Goal: Information Seeking & Learning: Learn about a topic

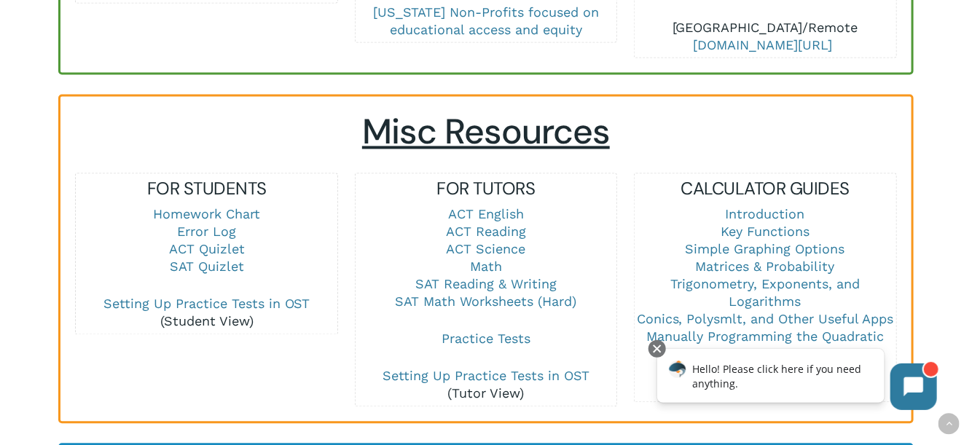
scroll to position [946, 0]
click at [460, 276] on link "SAT Reading & Writing" at bounding box center [485, 283] width 141 height 15
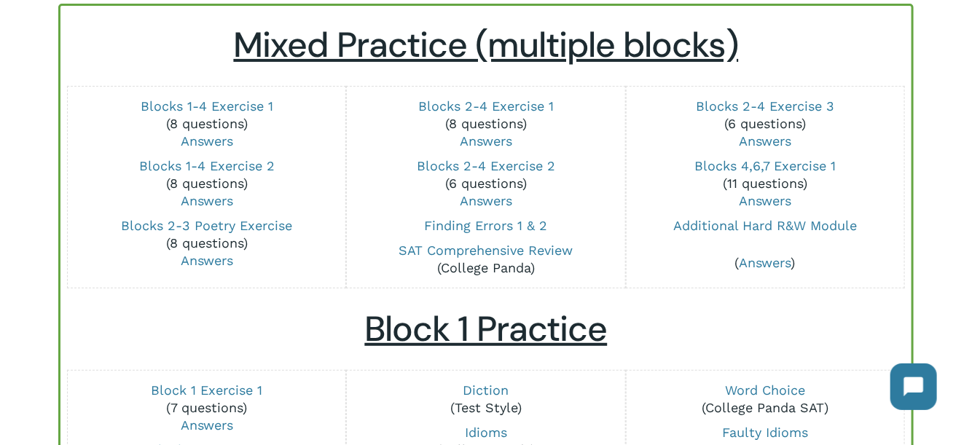
scroll to position [170, 0]
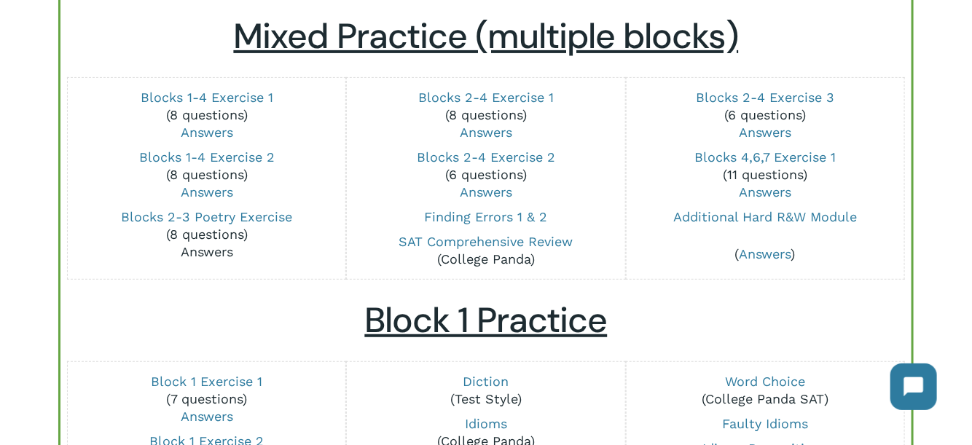
click at [222, 254] on link "Answers" at bounding box center [207, 251] width 52 height 15
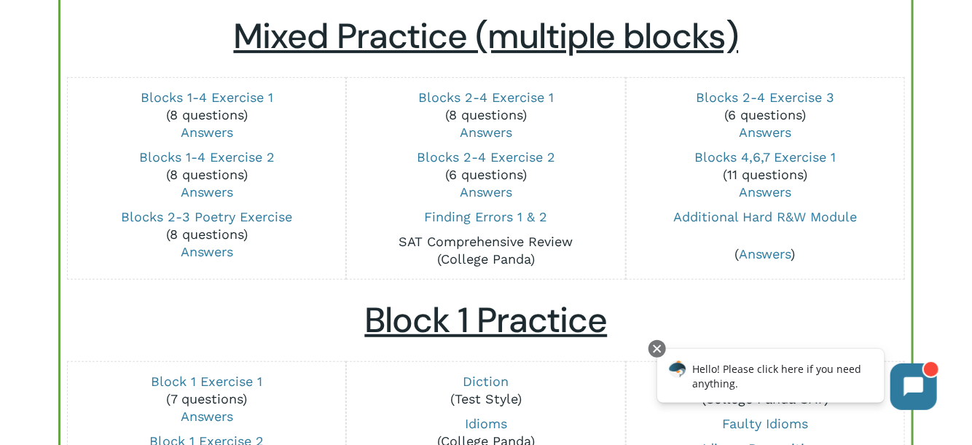
click at [514, 235] on link "SAT Comprehensive Review" at bounding box center [486, 241] width 174 height 15
click at [229, 152] on link "Blocks 1-4 Exercise 2" at bounding box center [207, 156] width 136 height 15
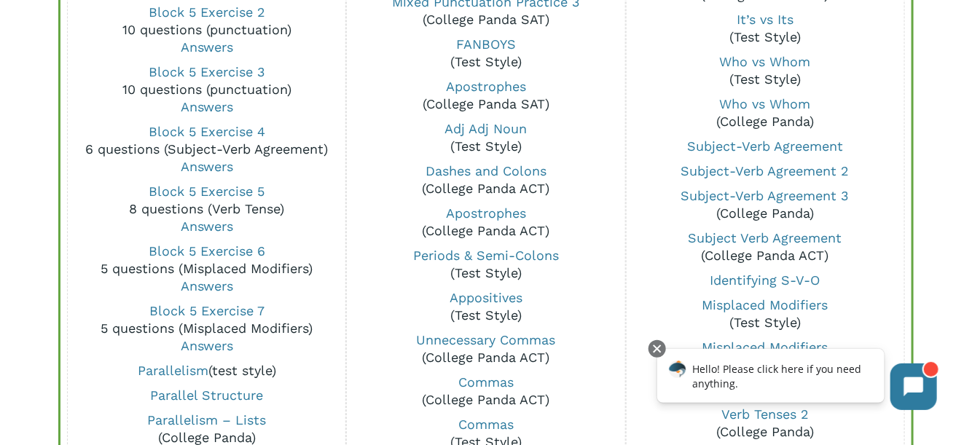
scroll to position [1266, 0]
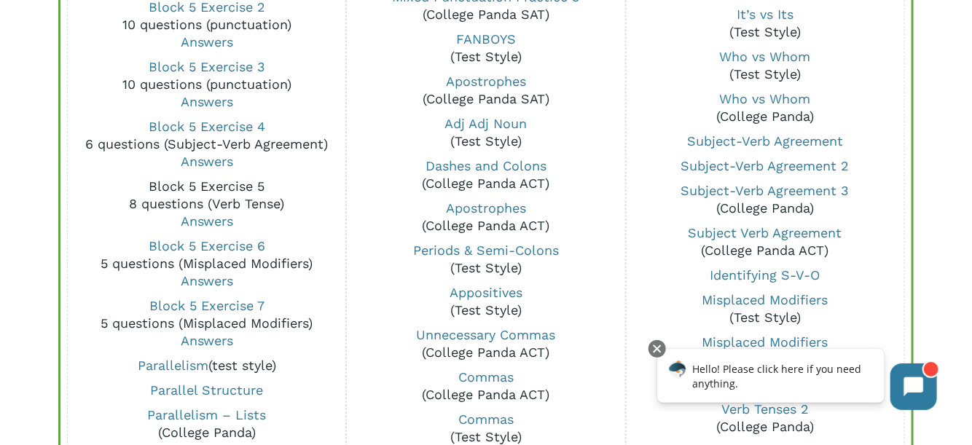
click at [207, 187] on link "Block 5 Exercise 5" at bounding box center [207, 185] width 116 height 15
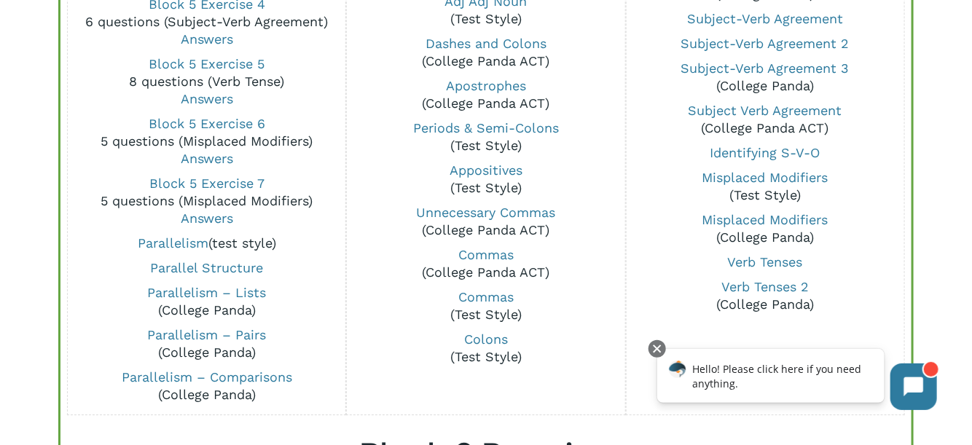
scroll to position [1391, 0]
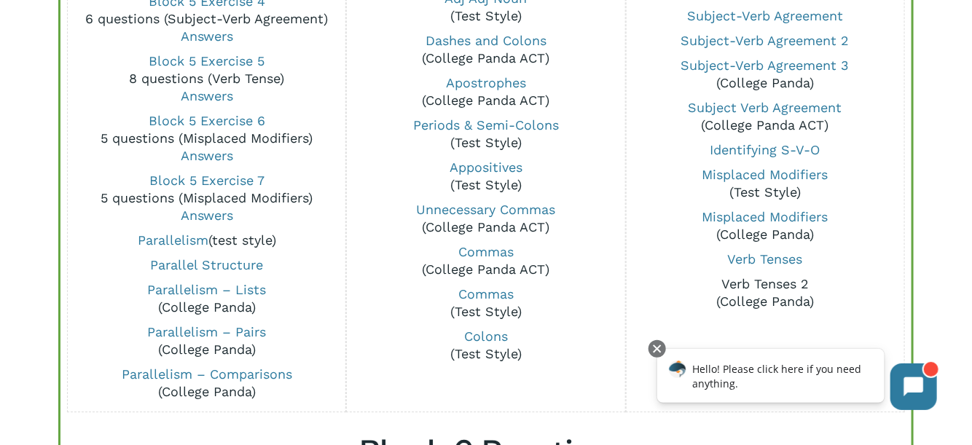
click at [766, 282] on link "Verb Tenses 2" at bounding box center [764, 283] width 87 height 15
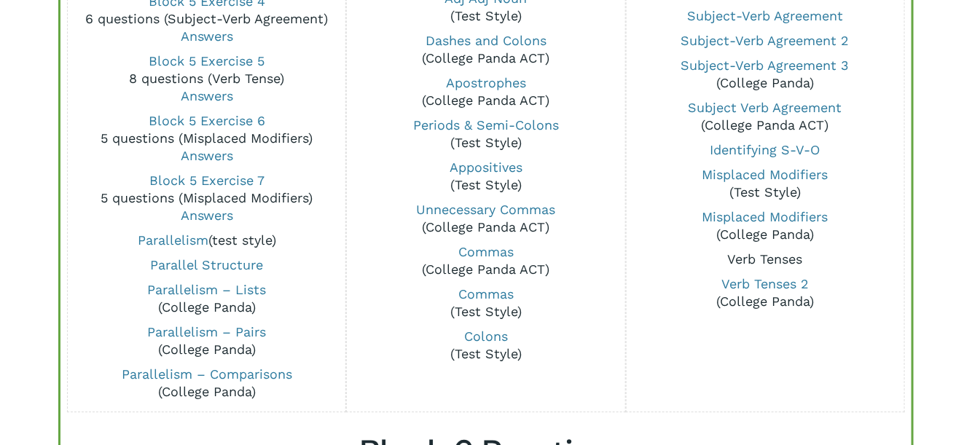
click at [782, 259] on link "Verb Tenses" at bounding box center [765, 258] width 75 height 15
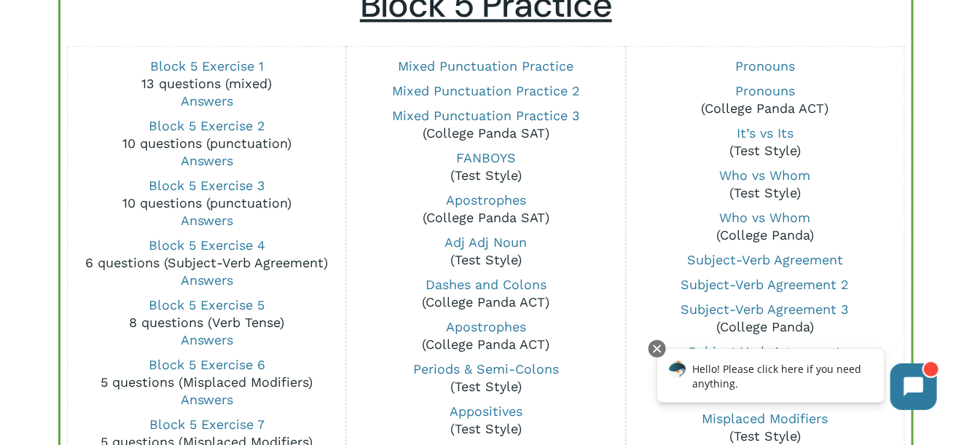
scroll to position [1157, 0]
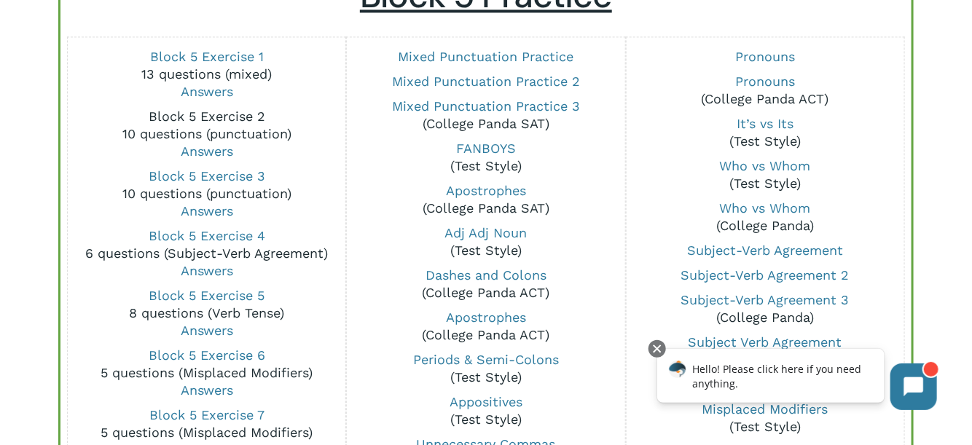
click at [197, 117] on link "Block 5 Exercise 2" at bounding box center [207, 116] width 117 height 15
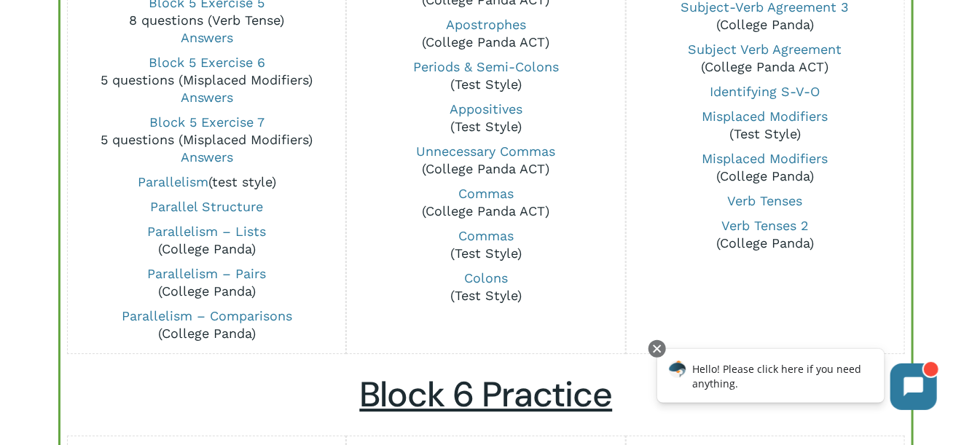
scroll to position [1452, 0]
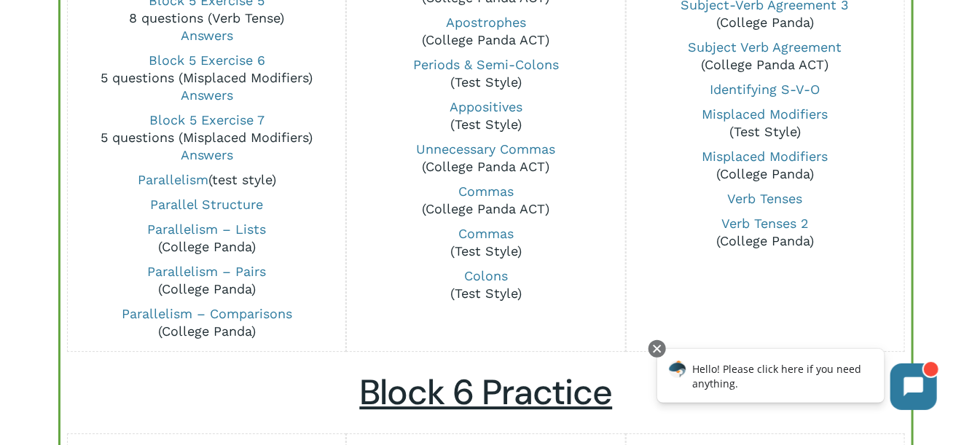
click at [372, 218] on div "Commas (College Panda ACT)" at bounding box center [486, 200] width 261 height 42
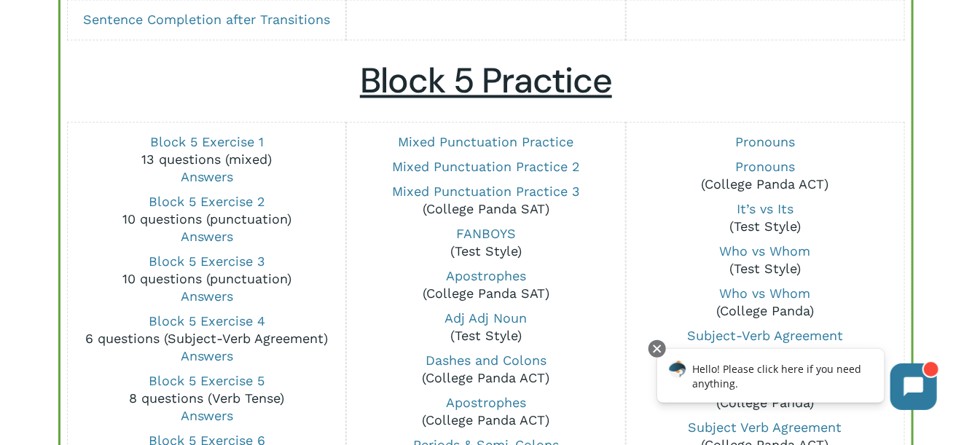
scroll to position [1049, 0]
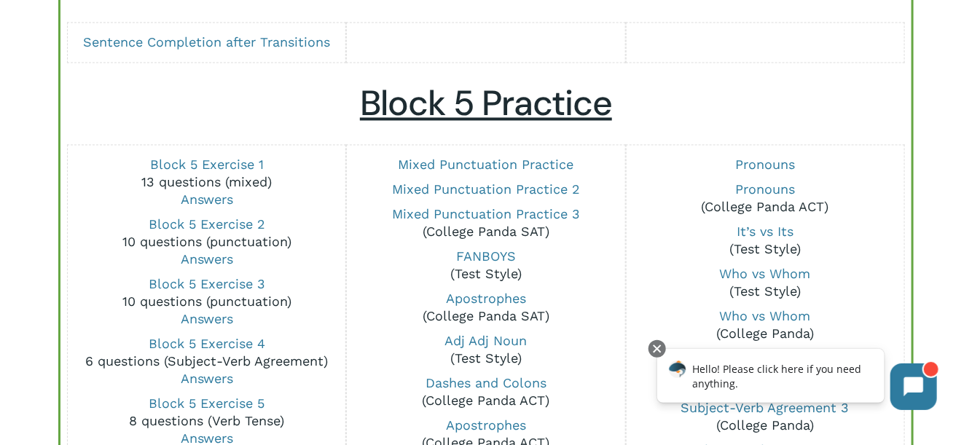
click at [930, 122] on div "SAT Reading & Writing Mixed Practice (multiple blocks) Blocks 1-4 Exercise 1 (8…" at bounding box center [486, 156] width 972 height 2204
